Goal: Find contact information: Find contact information

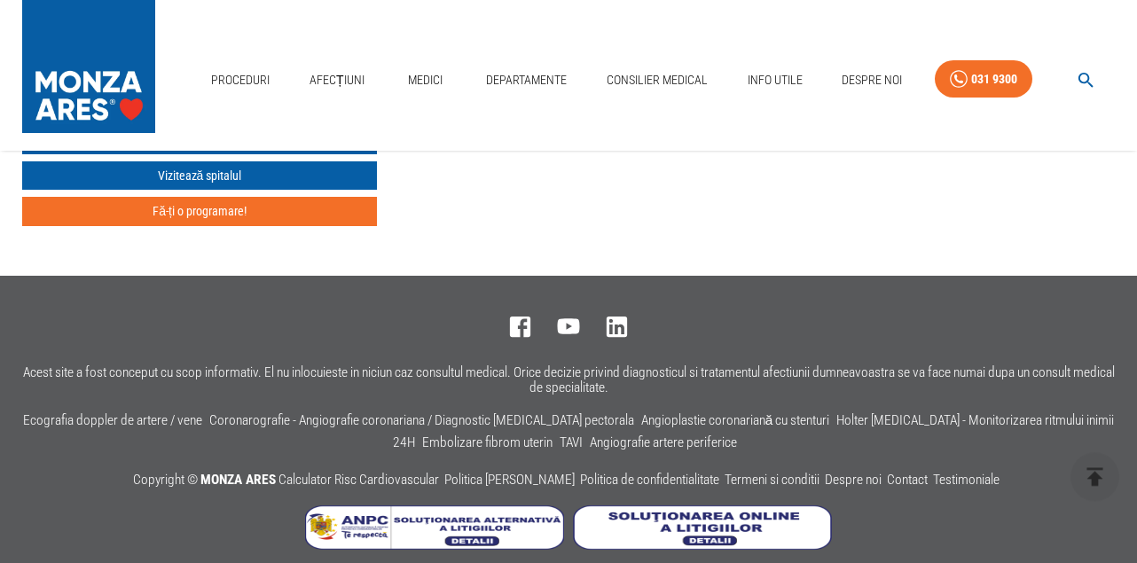
scroll to position [5827, 0]
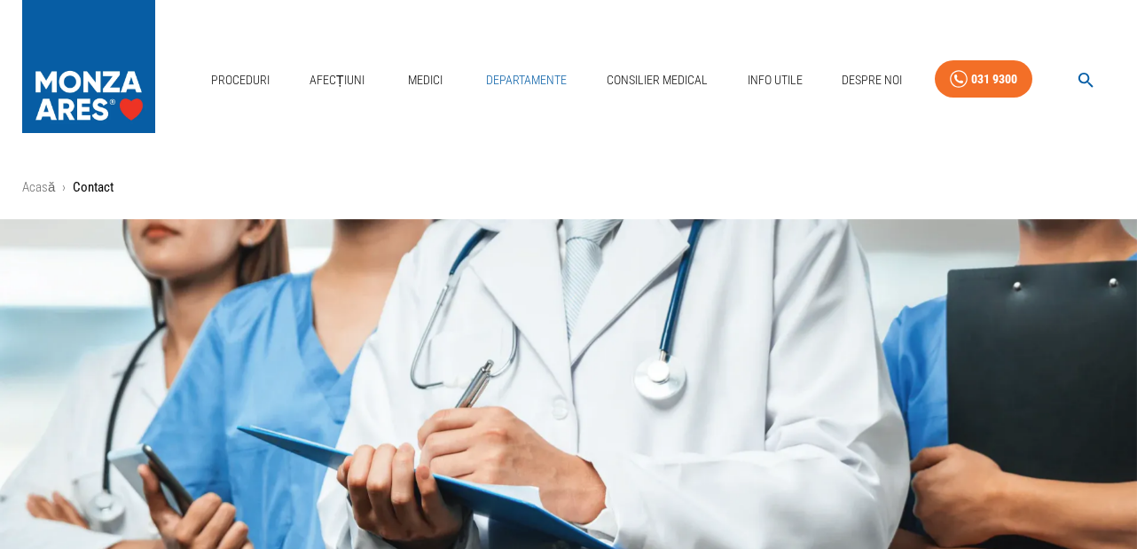
click at [551, 62] on link "Departamente" at bounding box center [526, 80] width 95 height 36
